Goal: Transaction & Acquisition: Purchase product/service

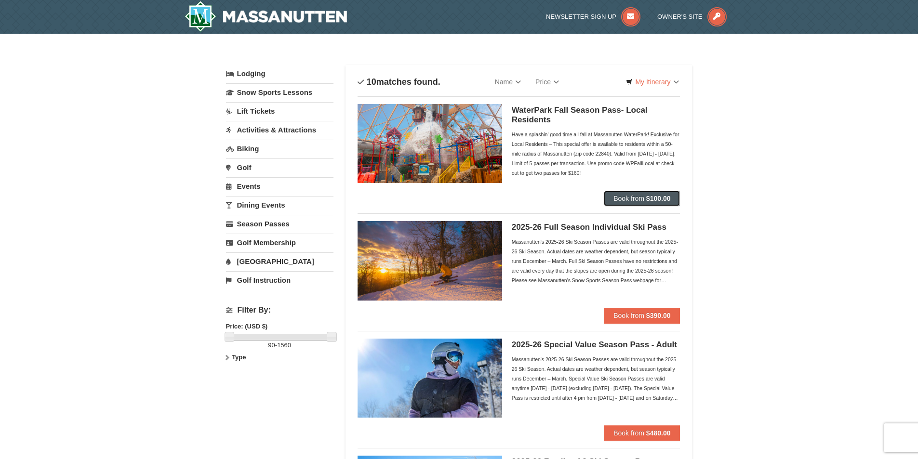
click at [640, 200] on span "Book from" at bounding box center [629, 199] width 31 height 8
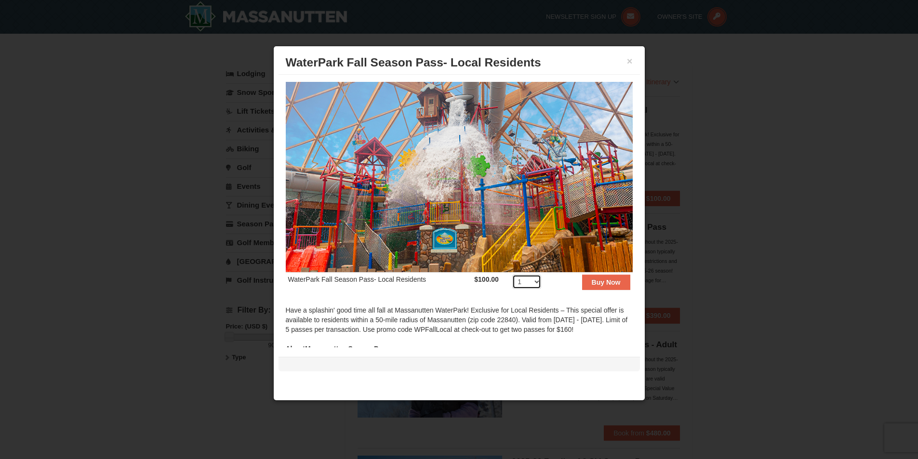
click at [526, 281] on select "1 2 3 4 5 6 7 8 9 10 11 12 13 14 15 16 17 18 19 20 21 22 23 24 25 26 27 28 29 3…" at bounding box center [526, 282] width 29 height 14
select select "2"
click at [512, 275] on select "1 2 3 4 5 6 7 8 9 10 11 12 13 14 15 16 17 18 19 20 21 22 23 24 25 26 27 28 29 3…" at bounding box center [526, 282] width 29 height 14
click at [601, 279] on strong "Buy Now" at bounding box center [606, 283] width 29 height 8
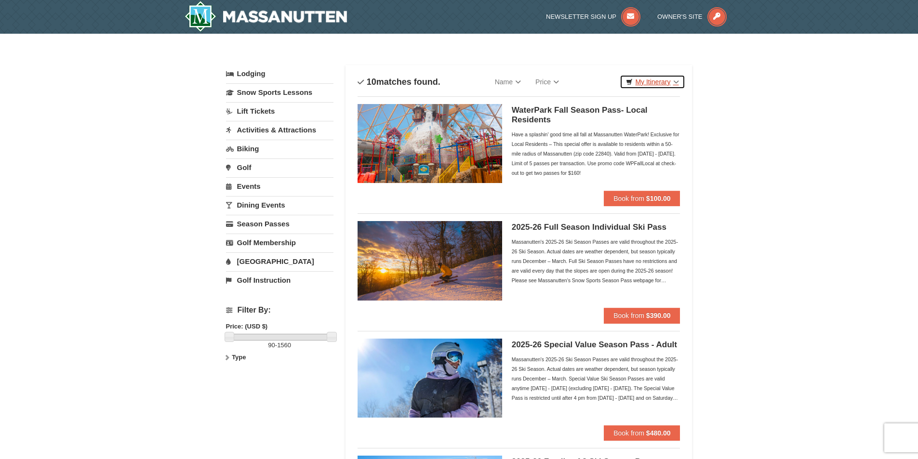
click at [661, 83] on link "My Itinerary" at bounding box center [652, 82] width 65 height 14
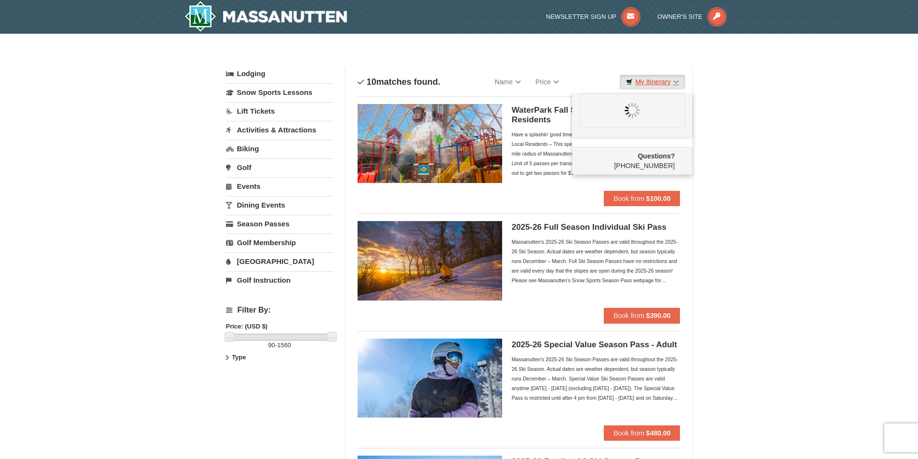
click at [664, 81] on link "My Itinerary" at bounding box center [652, 82] width 65 height 14
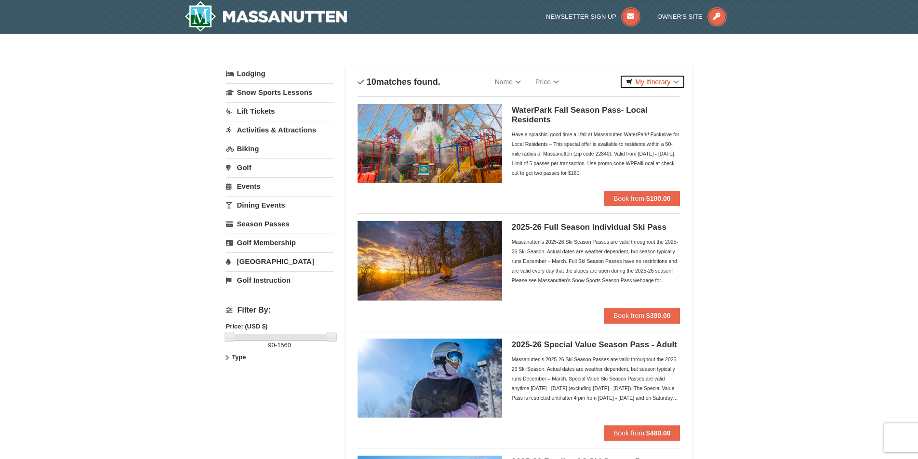
click at [664, 81] on link "My Itinerary" at bounding box center [652, 82] width 65 height 14
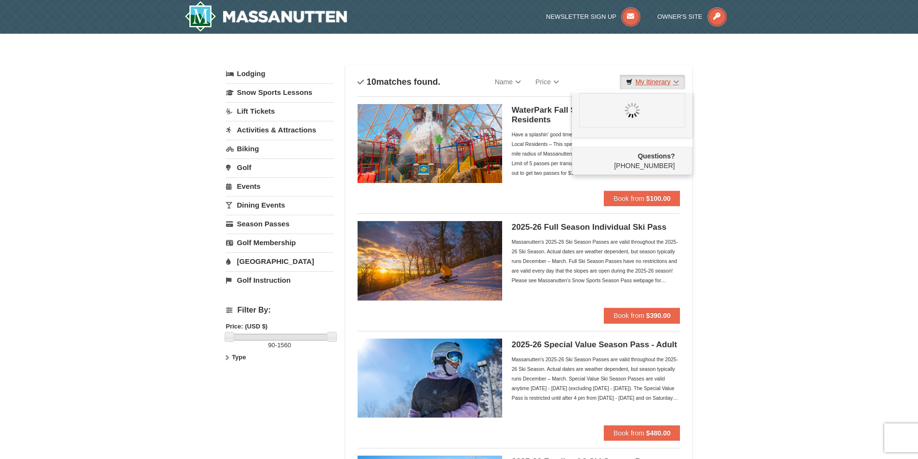
drag, startPoint x: 763, startPoint y: 162, endPoint x: 674, endPoint y: 88, distance: 115.7
